Goal: Complete application form

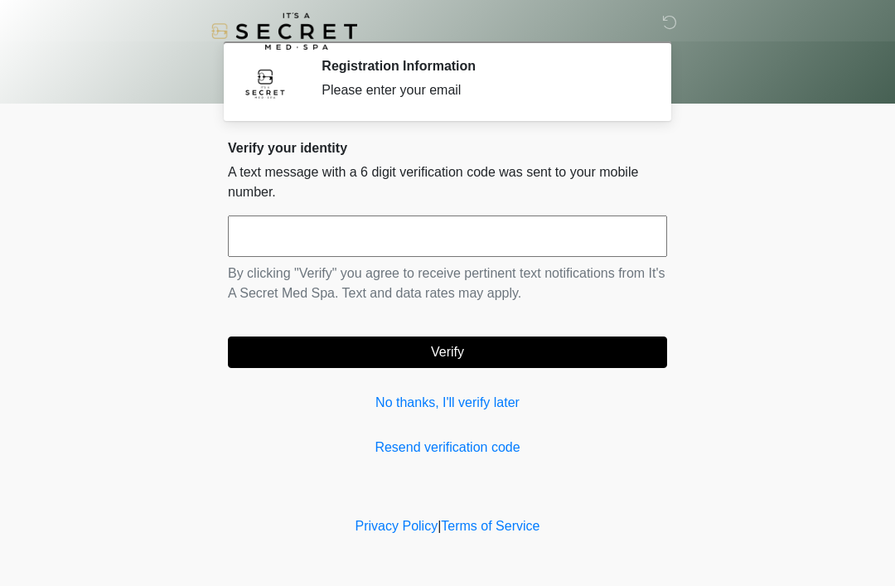
click at [490, 396] on link "No thanks, I'll verify later" at bounding box center [447, 403] width 439 height 20
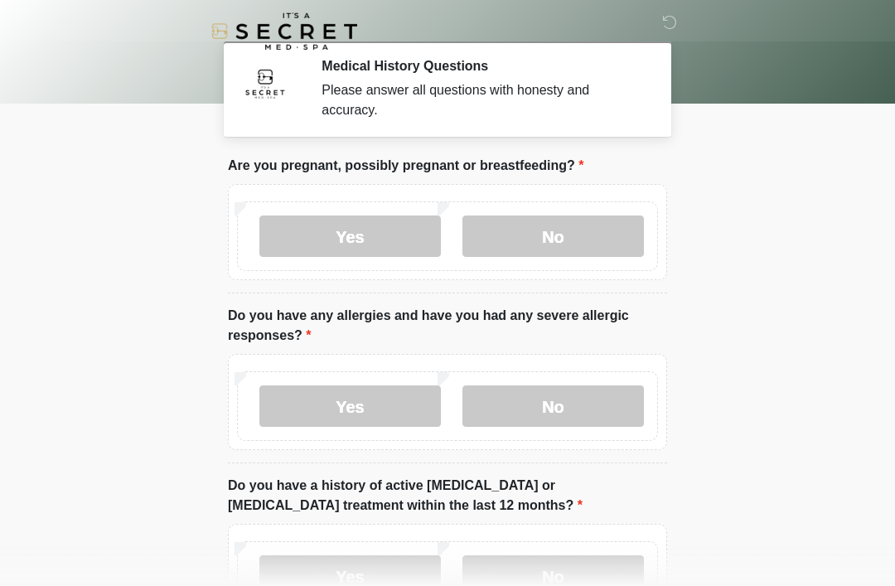
click at [589, 233] on label "No" at bounding box center [552, 235] width 181 height 41
click at [558, 417] on label "No" at bounding box center [552, 405] width 181 height 41
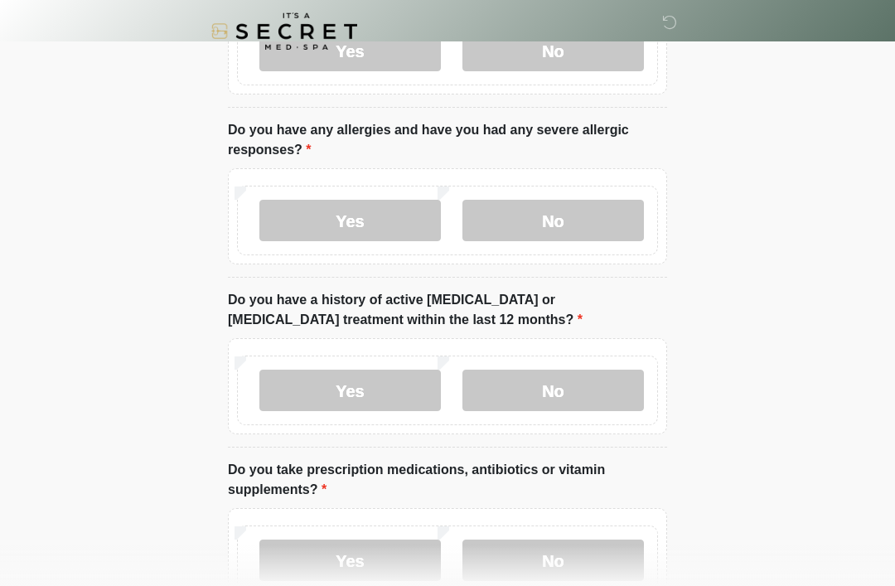
scroll to position [191, 0]
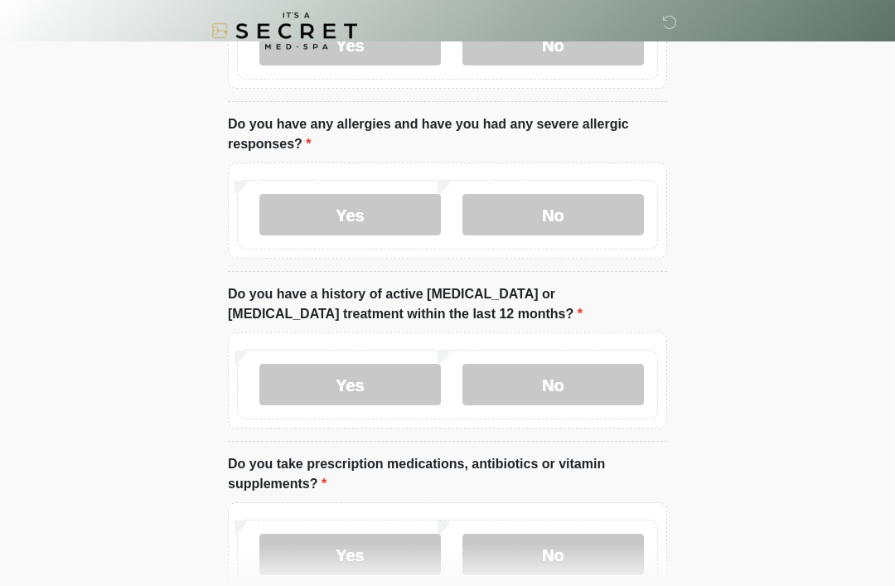
click at [548, 388] on label "No" at bounding box center [552, 384] width 181 height 41
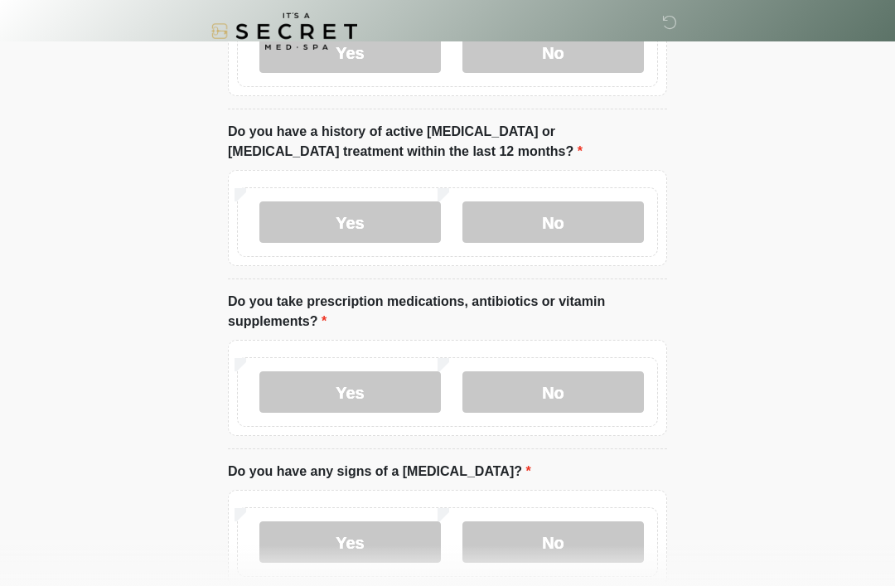
scroll to position [356, 0]
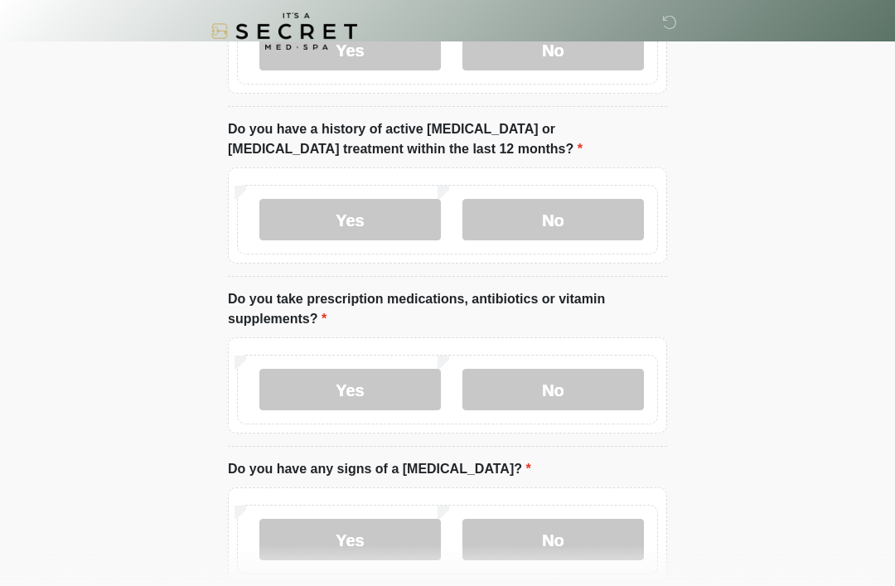
click at [591, 398] on label "No" at bounding box center [552, 389] width 181 height 41
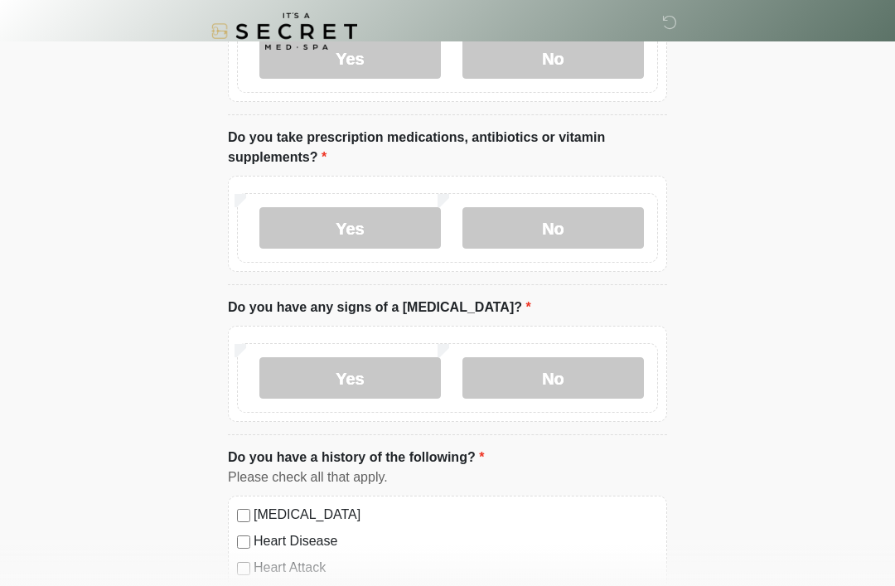
scroll to position [519, 0]
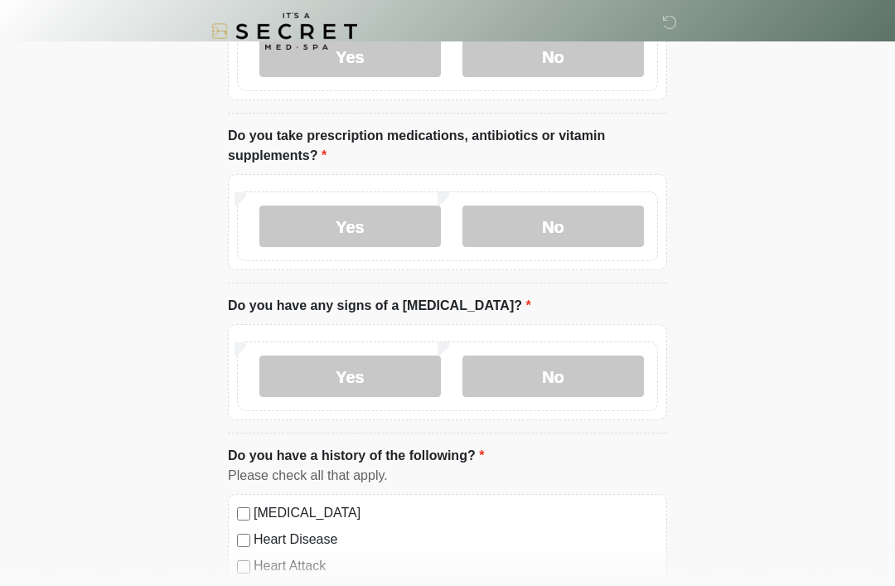
click at [610, 370] on label "No" at bounding box center [552, 375] width 181 height 41
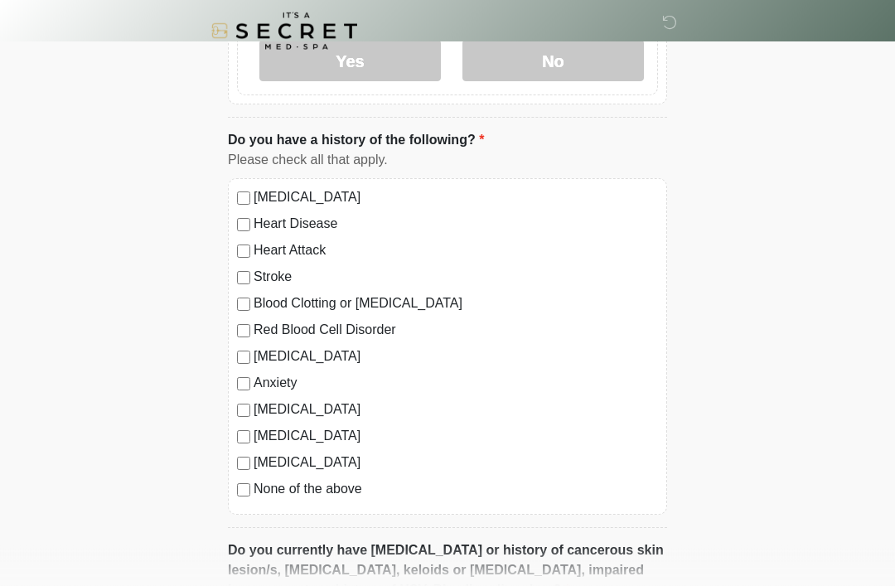
scroll to position [853, 0]
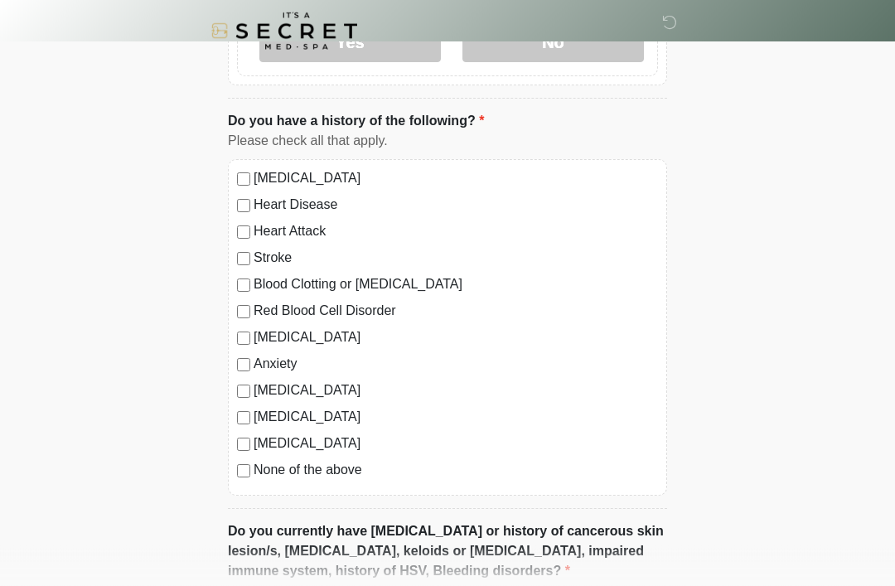
click at [354, 477] on label "None of the above" at bounding box center [455, 471] width 404 height 20
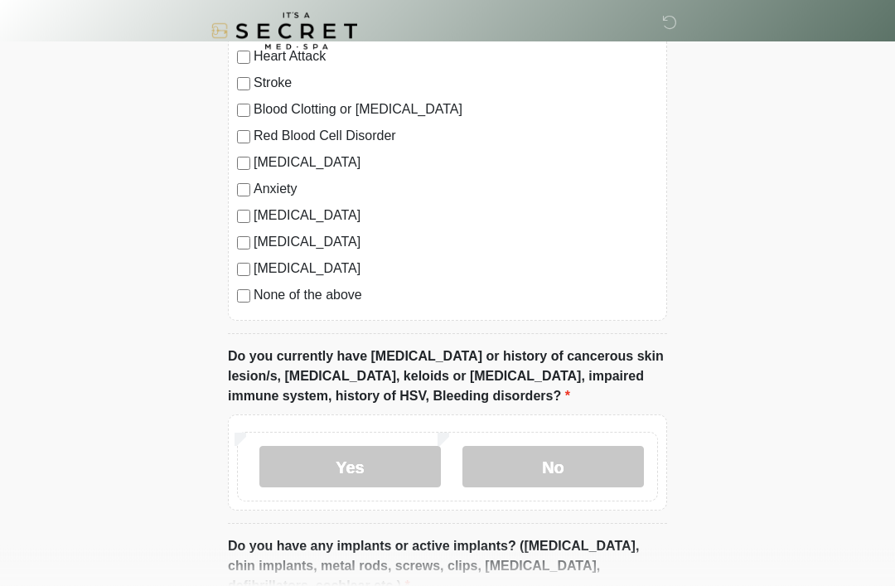
scroll to position [1102, 0]
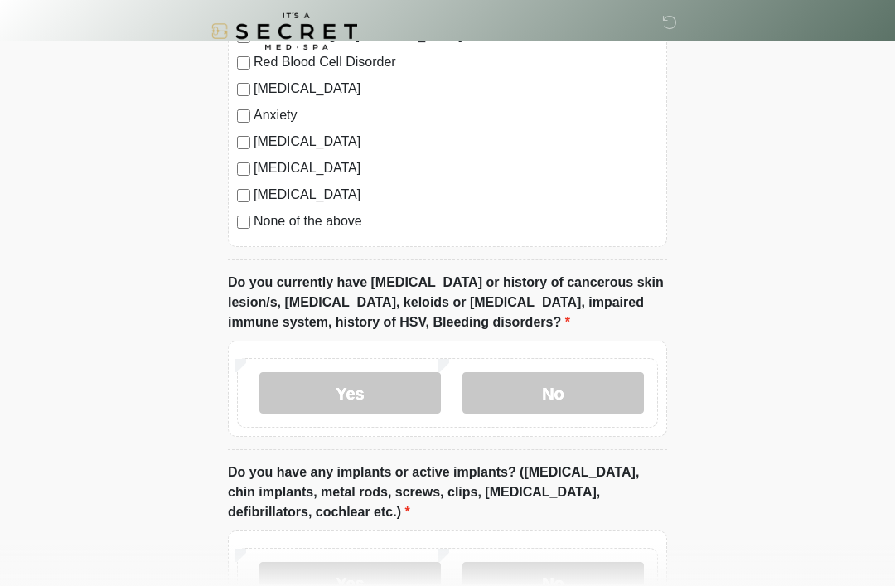
click at [597, 385] on label "No" at bounding box center [552, 392] width 181 height 41
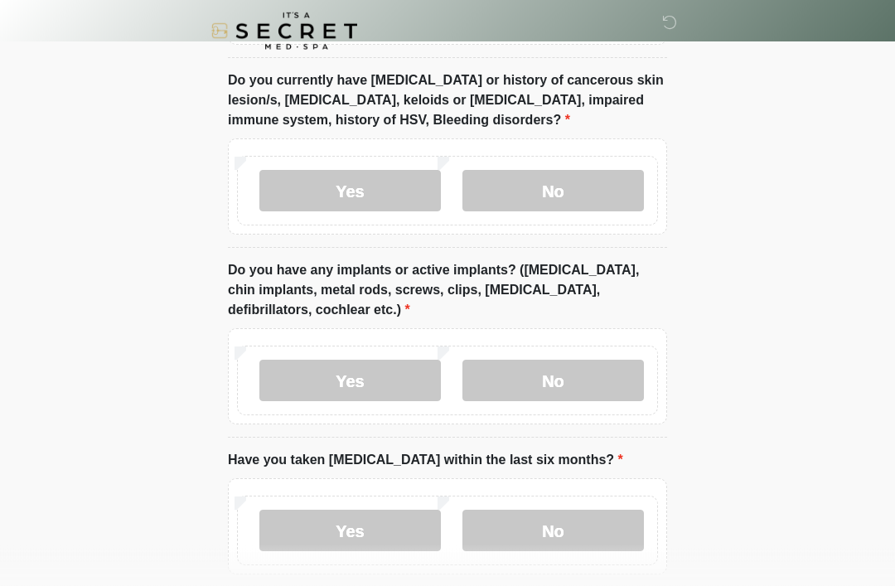
scroll to position [1336, 0]
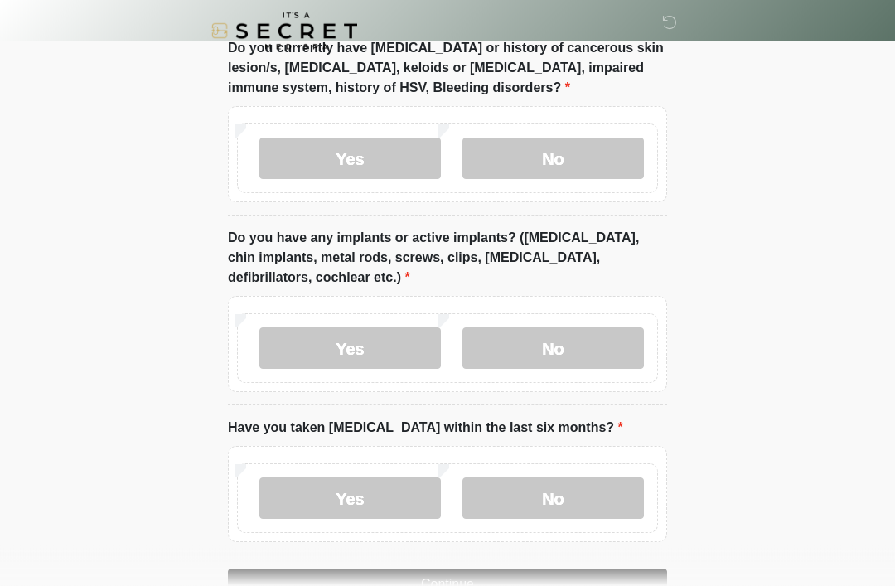
click at [615, 342] on label "No" at bounding box center [552, 348] width 181 height 41
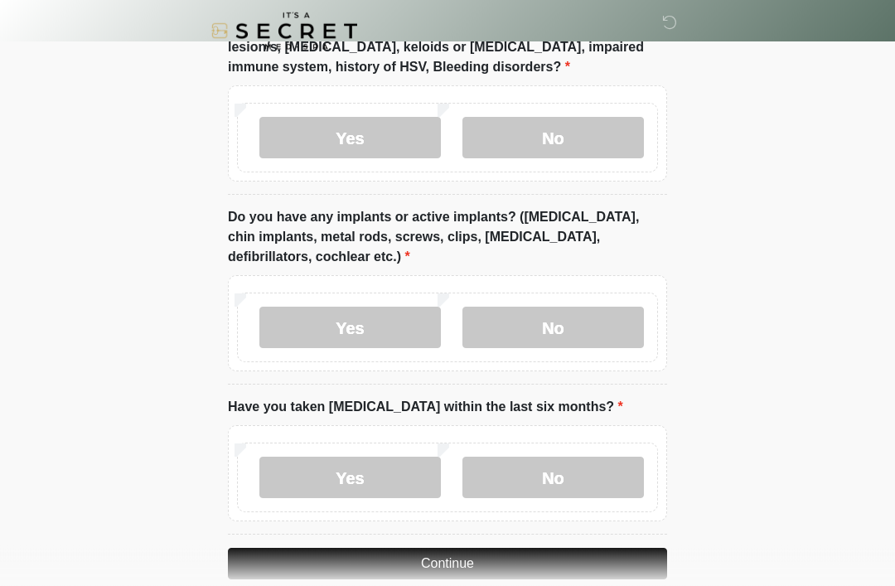
scroll to position [1384, 0]
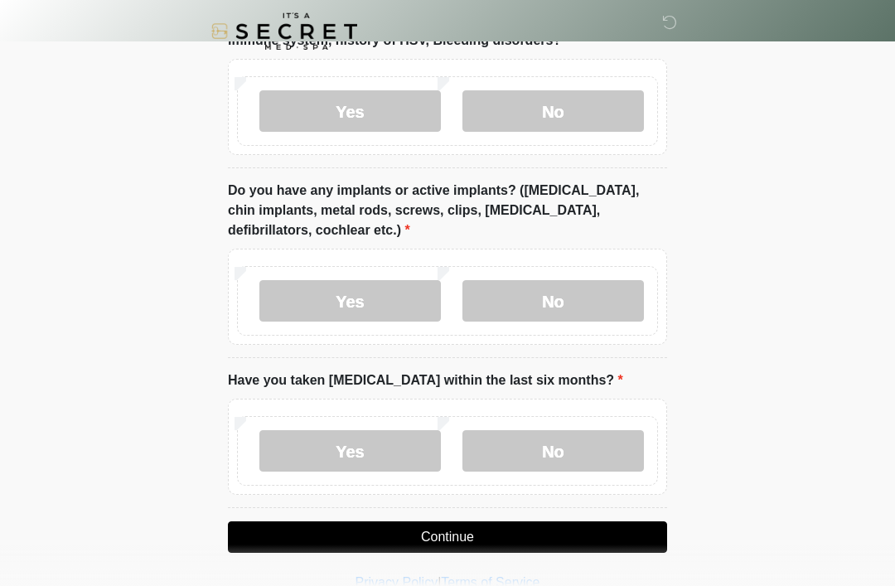
click at [594, 453] on label "No" at bounding box center [552, 450] width 181 height 41
click at [580, 533] on button "Continue" at bounding box center [447, 536] width 439 height 31
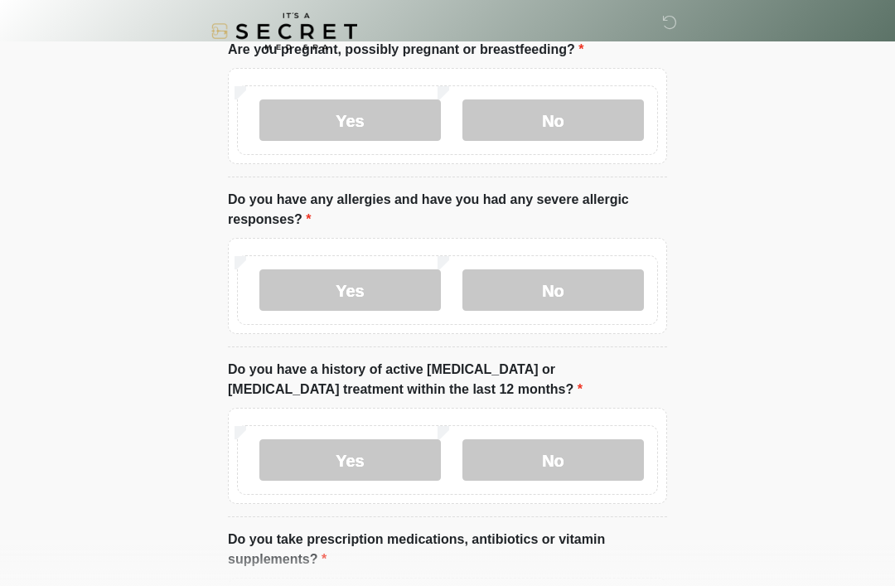
scroll to position [0, 0]
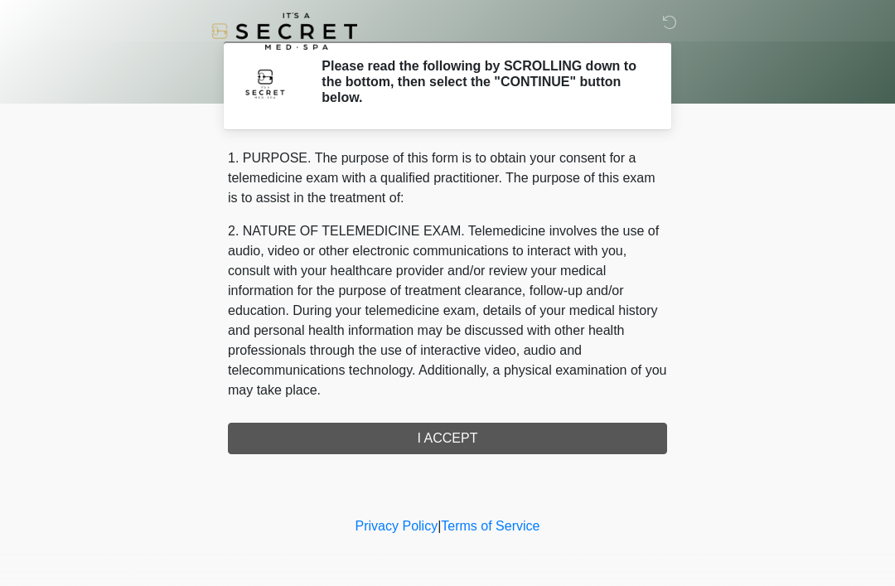
click at [553, 446] on div "1. PURPOSE. The purpose of this form is to obtain your consent for a telemedici…" at bounding box center [447, 301] width 439 height 306
click at [571, 436] on div "1. PURPOSE. The purpose of this form is to obtain your consent for a telemedici…" at bounding box center [447, 301] width 439 height 306
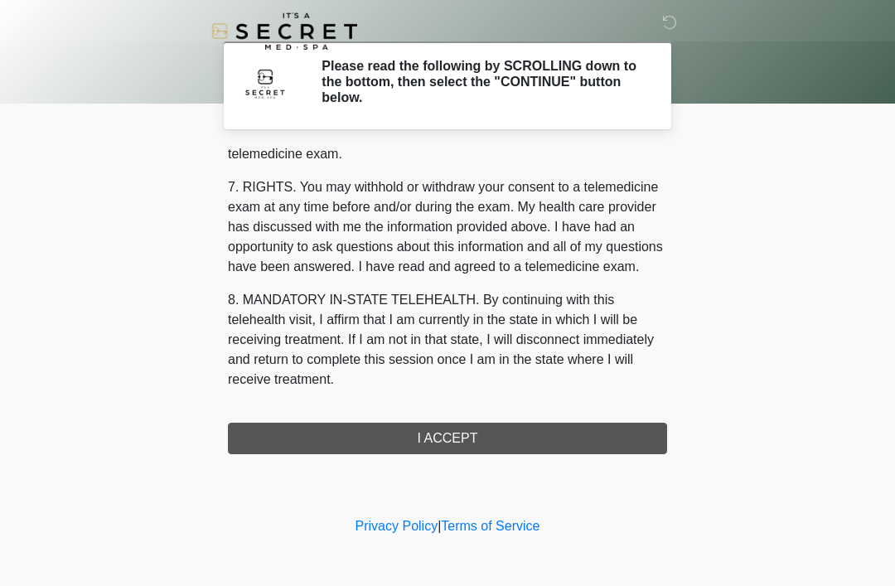
scroll to position [707, 0]
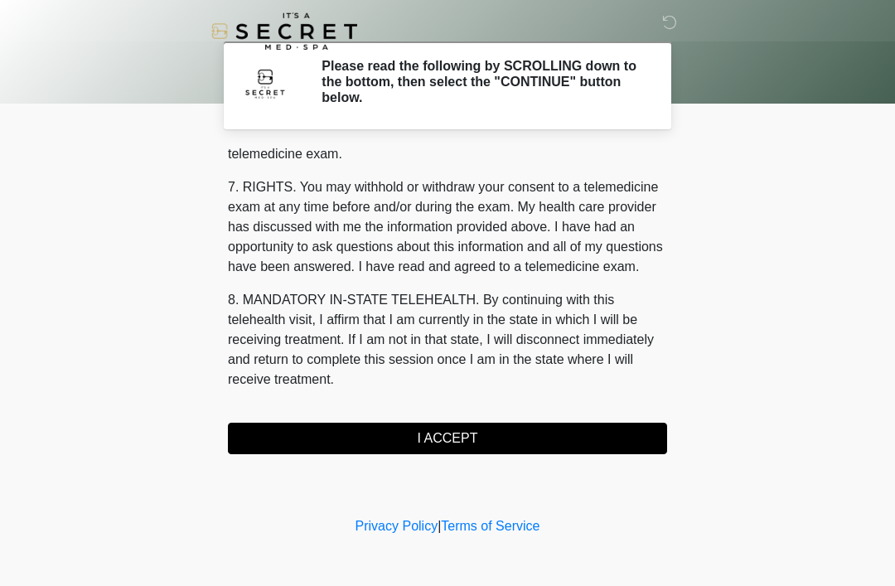
click at [462, 442] on button "I ACCEPT" at bounding box center [447, 437] width 439 height 31
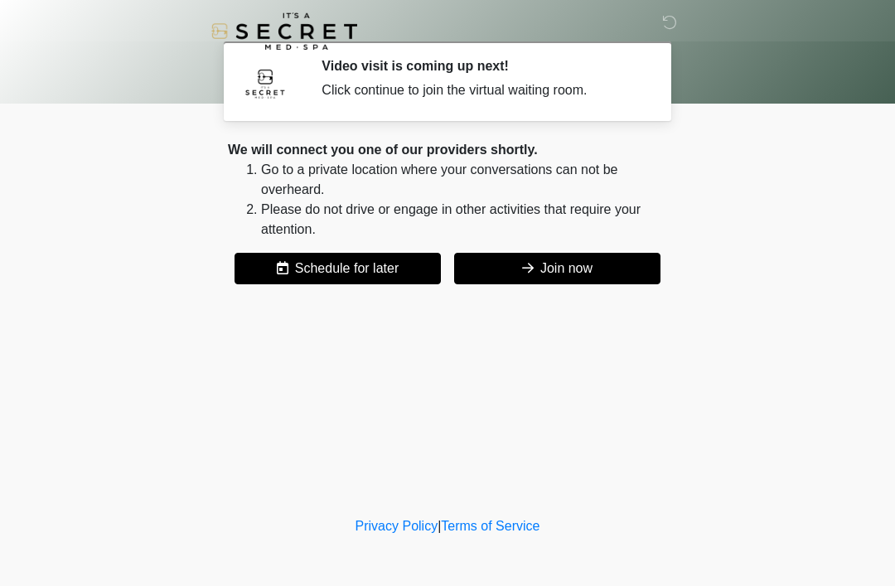
click at [570, 261] on button "Join now" at bounding box center [557, 268] width 206 height 31
